Goal: Transaction & Acquisition: Subscribe to service/newsletter

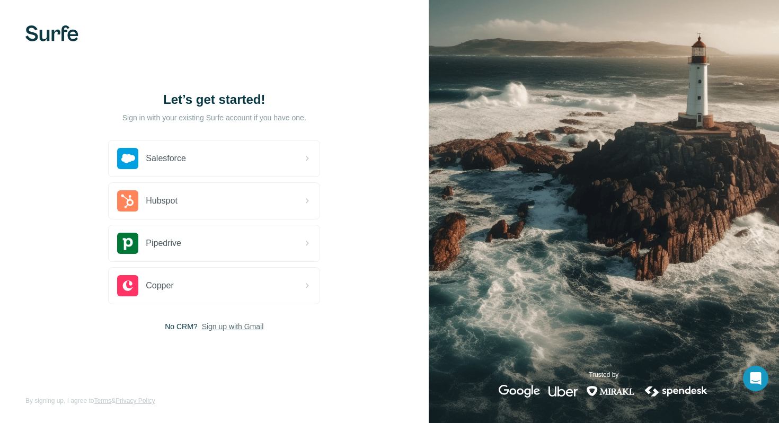
click at [241, 327] on span "Sign up with Gmail" at bounding box center [233, 326] width 62 height 11
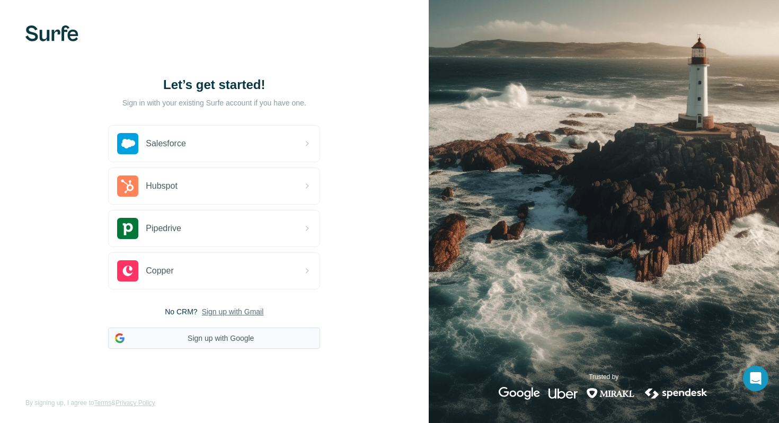
click at [225, 343] on button "Sign up with Google" at bounding box center [214, 337] width 212 height 21
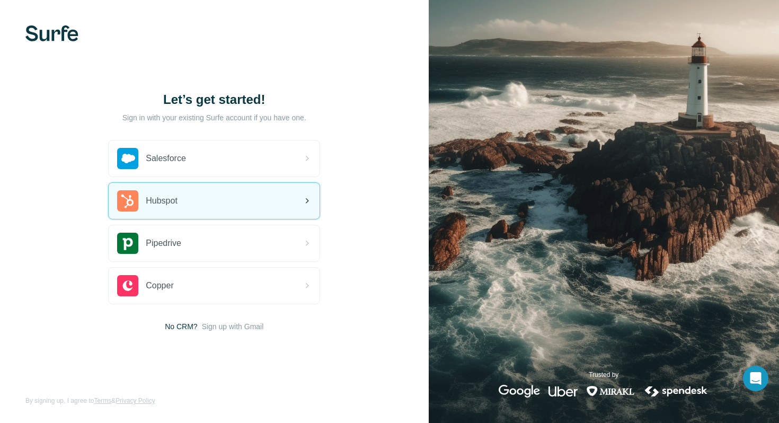
click at [233, 182] on div "Hubspot" at bounding box center [214, 200] width 212 height 37
